Goal: Find contact information: Find phone

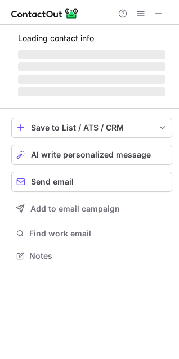
scroll to position [263, 179]
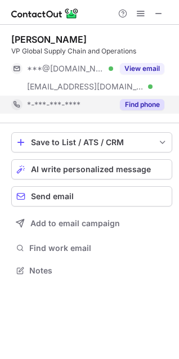
click at [128, 104] on button "Find phone" at bounding box center [142, 104] width 44 height 11
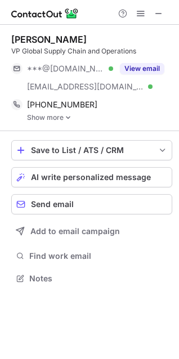
click at [53, 117] on link "Show more" at bounding box center [99, 118] width 145 height 8
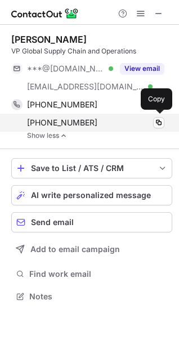
scroll to position [289, 179]
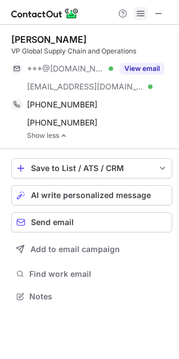
click at [140, 14] on span at bounding box center [140, 13] width 9 height 9
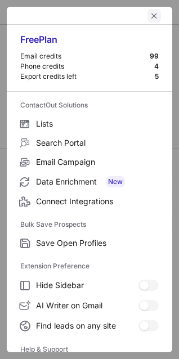
click at [150, 16] on span "left-button" at bounding box center [154, 15] width 9 height 9
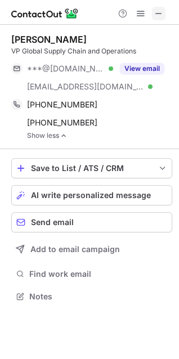
click at [162, 10] on span at bounding box center [158, 13] width 9 height 9
click at [137, 15] on span at bounding box center [140, 13] width 9 height 9
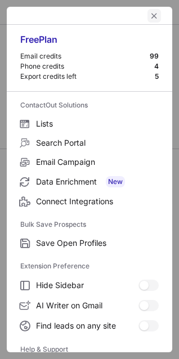
click at [147, 19] on button "left-button" at bounding box center [154, 16] width 14 height 14
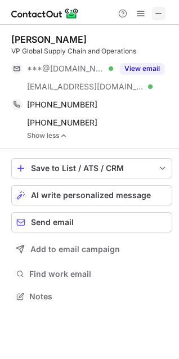
click at [156, 14] on span at bounding box center [158, 13] width 9 height 9
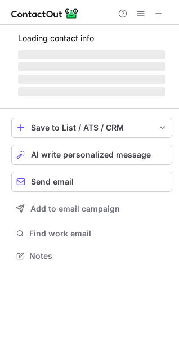
scroll to position [263, 179]
